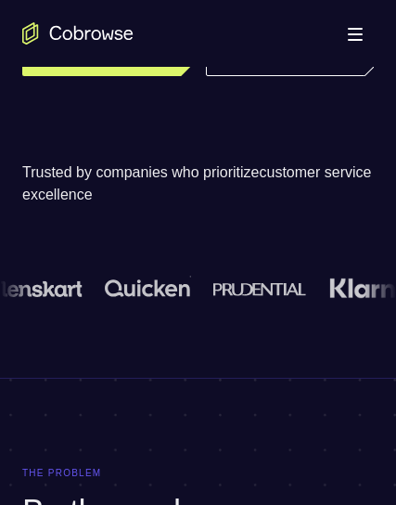
scroll to position [371, 0]
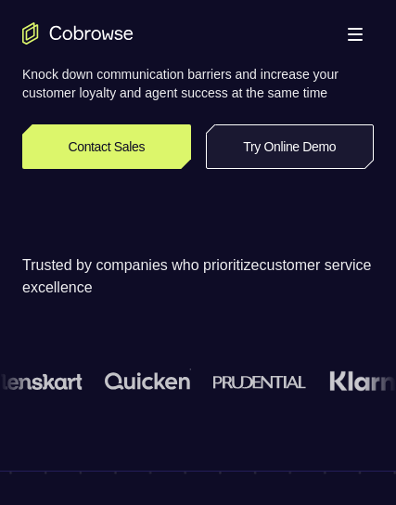
click at [251, 169] on link "Try Online Demo" at bounding box center [290, 146] width 169 height 45
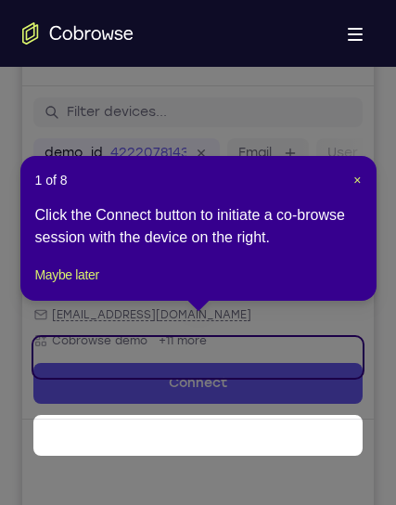
scroll to position [290, 0]
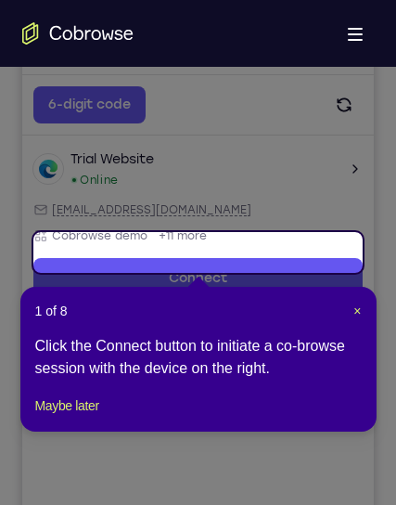
click at [352, 308] on header "1 of 8 ×" at bounding box center [198, 310] width 327 height 19
click at [355, 310] on span "×" at bounding box center [356, 310] width 7 height 15
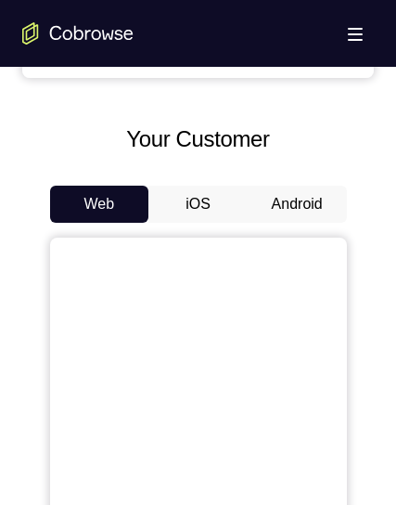
scroll to position [754, 0]
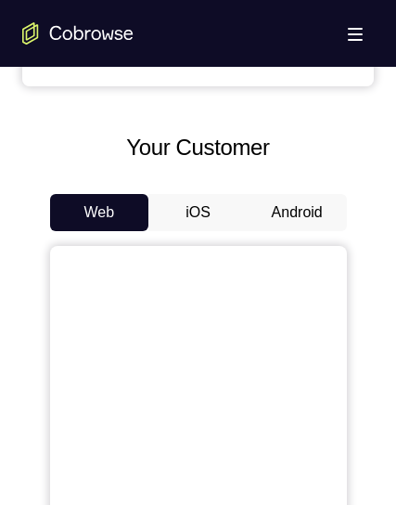
click at [314, 216] on button "Android" at bounding box center [297, 212] width 99 height 37
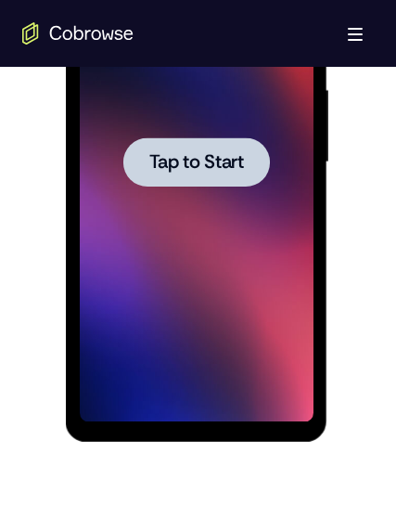
scroll to position [0, 0]
click at [218, 214] on div at bounding box center [197, 163] width 234 height 520
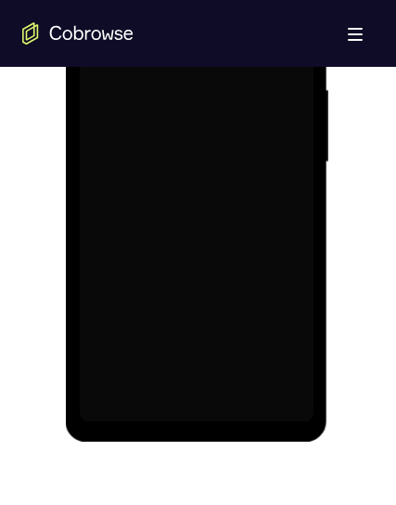
scroll to position [1033, 0]
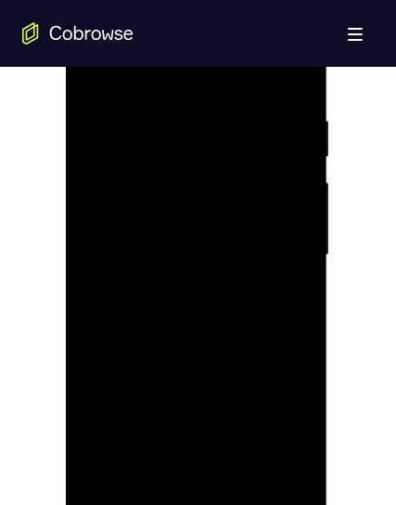
click at [197, 496] on div at bounding box center [197, 255] width 234 height 520
click at [267, 423] on div at bounding box center [197, 255] width 234 height 520
click at [193, 81] on div at bounding box center [197, 255] width 234 height 520
click at [275, 254] on div at bounding box center [197, 255] width 234 height 520
click at [178, 288] on div at bounding box center [197, 255] width 234 height 520
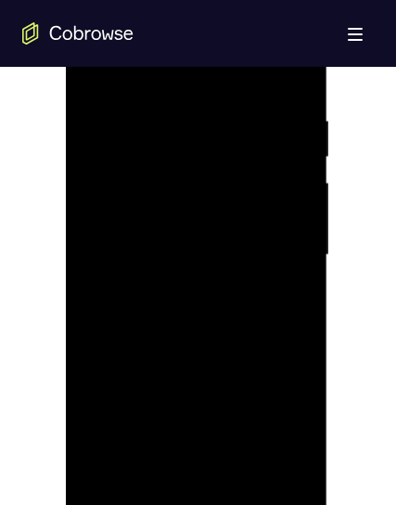
click at [226, 211] on div at bounding box center [197, 255] width 234 height 520
click at [294, 175] on div at bounding box center [197, 255] width 234 height 520
click at [130, 228] on div at bounding box center [197, 255] width 234 height 520
click at [246, 306] on div at bounding box center [197, 255] width 234 height 520
click at [242, 356] on div at bounding box center [197, 255] width 234 height 520
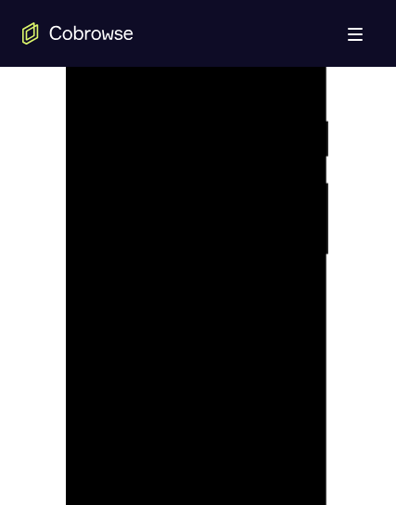
click at [250, 410] on div at bounding box center [197, 255] width 234 height 520
click at [255, 415] on div at bounding box center [197, 255] width 234 height 520
click at [244, 456] on div at bounding box center [197, 255] width 234 height 520
click at [214, 413] on div at bounding box center [197, 255] width 234 height 520
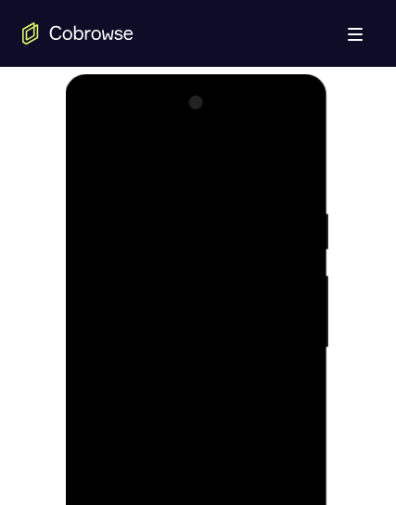
click at [149, 340] on div at bounding box center [197, 348] width 234 height 520
drag, startPoint x: 182, startPoint y: 366, endPoint x: 178, endPoint y: 334, distance: 32.7
click at [178, 334] on div at bounding box center [197, 348] width 234 height 520
drag, startPoint x: 200, startPoint y: 357, endPoint x: 196, endPoint y: 285, distance: 72.5
click at [196, 285] on div at bounding box center [197, 348] width 234 height 520
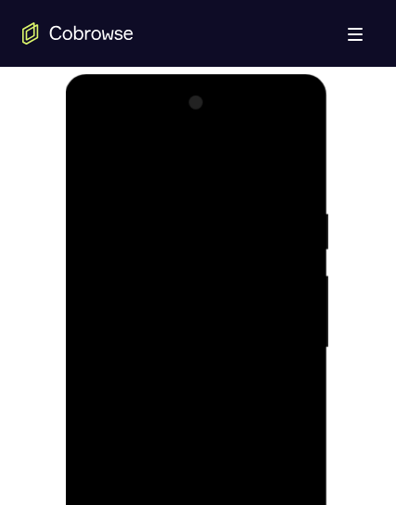
click at [181, 384] on div at bounding box center [197, 348] width 234 height 520
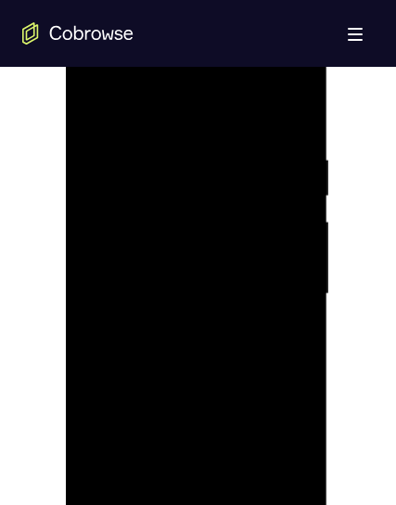
scroll to position [1033, 0]
click at [295, 71] on div at bounding box center [197, 255] width 234 height 520
click at [206, 103] on div at bounding box center [197, 255] width 234 height 520
click at [140, 88] on div at bounding box center [197, 255] width 234 height 520
click at [113, 346] on div at bounding box center [197, 255] width 234 height 520
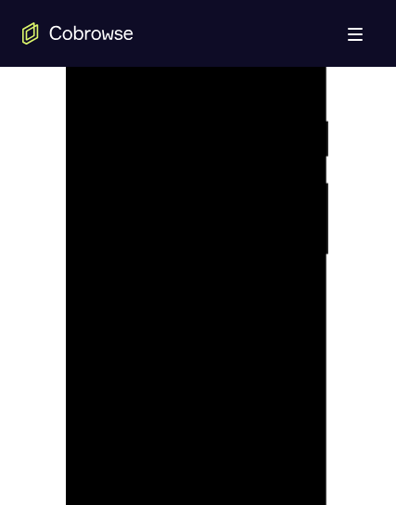
click at [95, 68] on div at bounding box center [197, 255] width 234 height 520
click at [95, 71] on div at bounding box center [197, 255] width 234 height 520
click at [229, 96] on div at bounding box center [197, 255] width 234 height 520
click at [285, 94] on div at bounding box center [197, 255] width 234 height 520
click at [115, 476] on div at bounding box center [197, 255] width 234 height 520
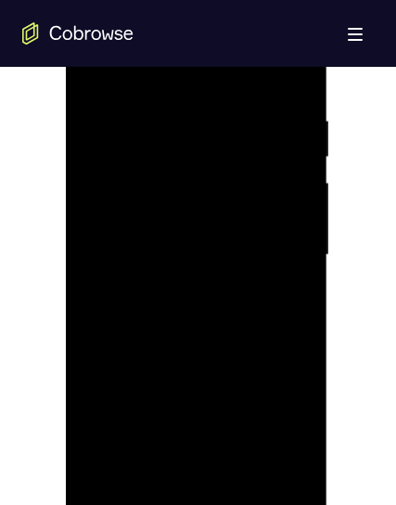
click at [183, 109] on div at bounding box center [197, 255] width 234 height 520
click at [270, 466] on div at bounding box center [197, 255] width 234 height 520
click at [306, 308] on div at bounding box center [197, 255] width 234 height 520
click at [285, 275] on div at bounding box center [197, 255] width 234 height 520
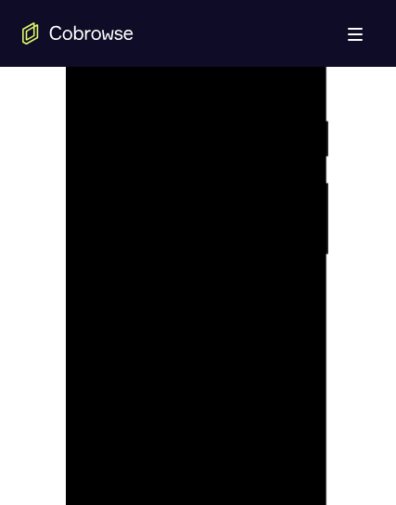
click at [294, 289] on div at bounding box center [197, 255] width 234 height 520
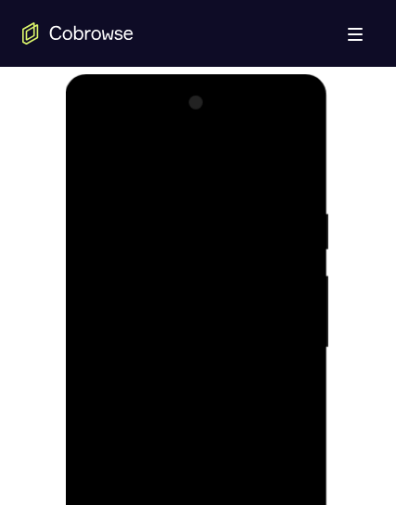
click at [293, 268] on div at bounding box center [197, 348] width 234 height 520
click at [291, 250] on div at bounding box center [197, 348] width 234 height 520
click at [294, 240] on div at bounding box center [197, 348] width 234 height 520
click at [294, 238] on div at bounding box center [197, 348] width 234 height 520
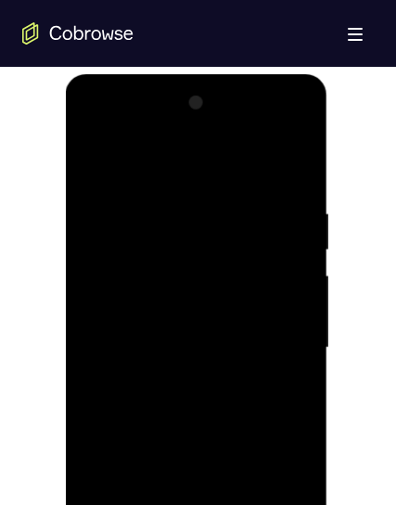
click at [295, 234] on div at bounding box center [197, 348] width 234 height 520
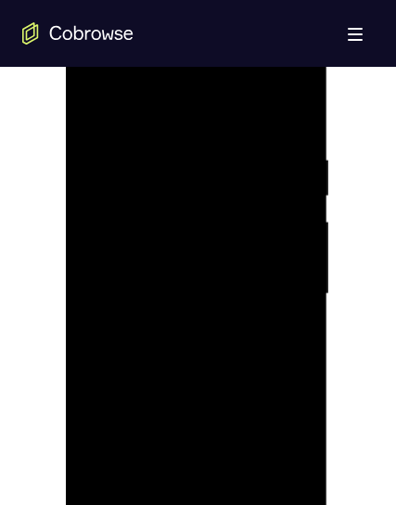
scroll to position [1033, 0]
click at [295, 234] on div at bounding box center [197, 255] width 234 height 520
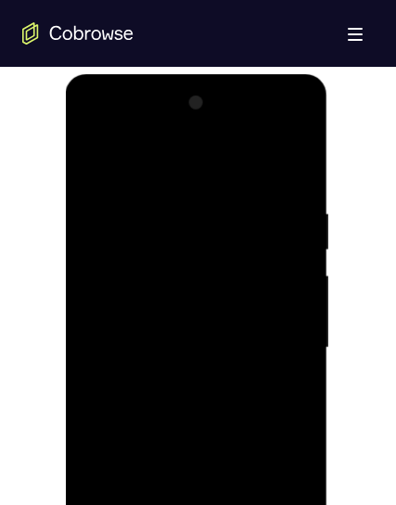
click at [295, 234] on div at bounding box center [197, 348] width 234 height 520
click at [296, 223] on div at bounding box center [197, 348] width 234 height 520
click at [289, 171] on div at bounding box center [197, 348] width 234 height 520
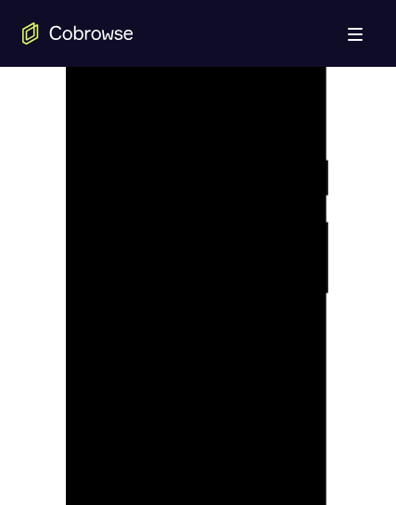
scroll to position [1033, 0]
click at [302, 451] on div at bounding box center [197, 255] width 234 height 520
click at [154, 471] on div at bounding box center [197, 255] width 234 height 520
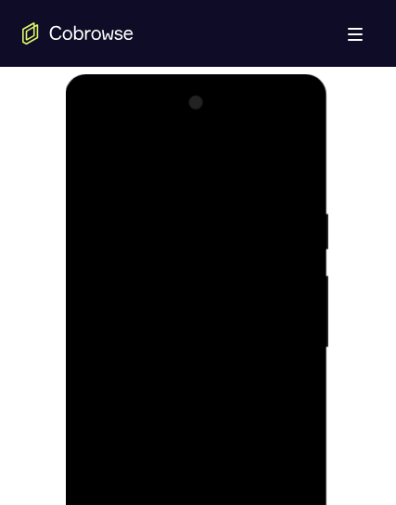
click at [189, 154] on div at bounding box center [197, 348] width 234 height 520
click at [164, 240] on div at bounding box center [197, 348] width 234 height 520
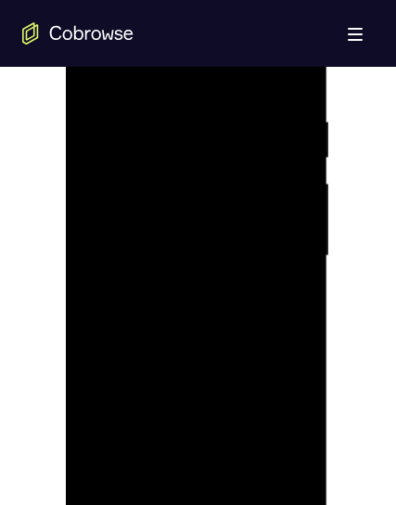
scroll to position [1033, 0]
click at [106, 115] on div at bounding box center [197, 255] width 234 height 520
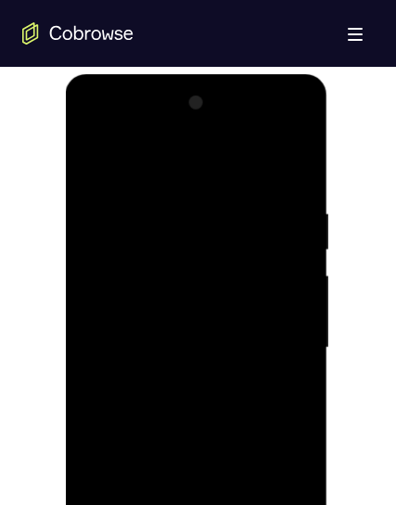
click at [95, 160] on div at bounding box center [197, 348] width 234 height 520
click at [179, 251] on div at bounding box center [197, 348] width 234 height 520
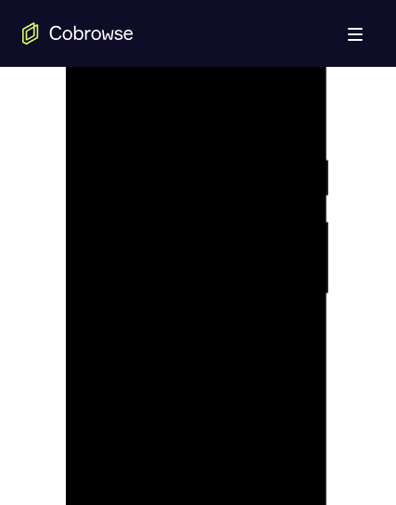
scroll to position [1033, 0]
click at [109, 476] on div at bounding box center [197, 255] width 234 height 520
drag, startPoint x: 289, startPoint y: 123, endPoint x: 189, endPoint y: 146, distance: 102.6
click at [189, 146] on div at bounding box center [197, 255] width 234 height 520
drag, startPoint x: 249, startPoint y: 126, endPoint x: 193, endPoint y: 129, distance: 55.7
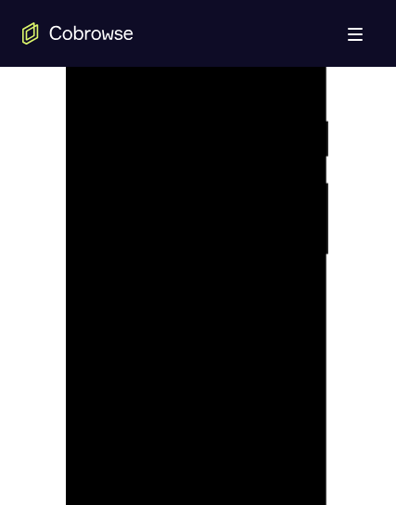
click at [193, 129] on div at bounding box center [197, 255] width 234 height 520
drag, startPoint x: 270, startPoint y: 124, endPoint x: 150, endPoint y: 128, distance: 119.7
click at [150, 128] on div at bounding box center [197, 255] width 234 height 520
drag, startPoint x: 228, startPoint y: 125, endPoint x: 127, endPoint y: 122, distance: 101.2
click at [127, 122] on div at bounding box center [197, 255] width 234 height 520
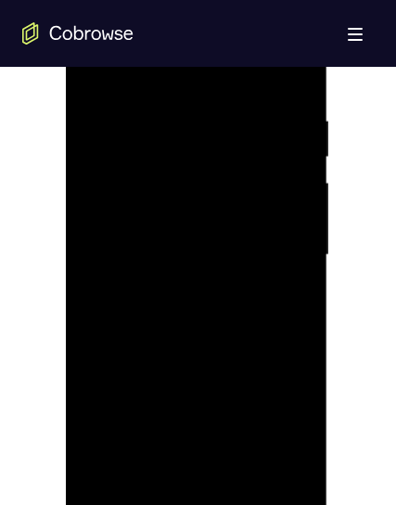
click at [237, 471] on div at bounding box center [197, 255] width 234 height 520
click at [222, 352] on div at bounding box center [197, 255] width 234 height 520
click at [130, 498] on div at bounding box center [197, 255] width 234 height 520
click at [281, 480] on div at bounding box center [197, 255] width 234 height 520
